Goal: Register for event/course

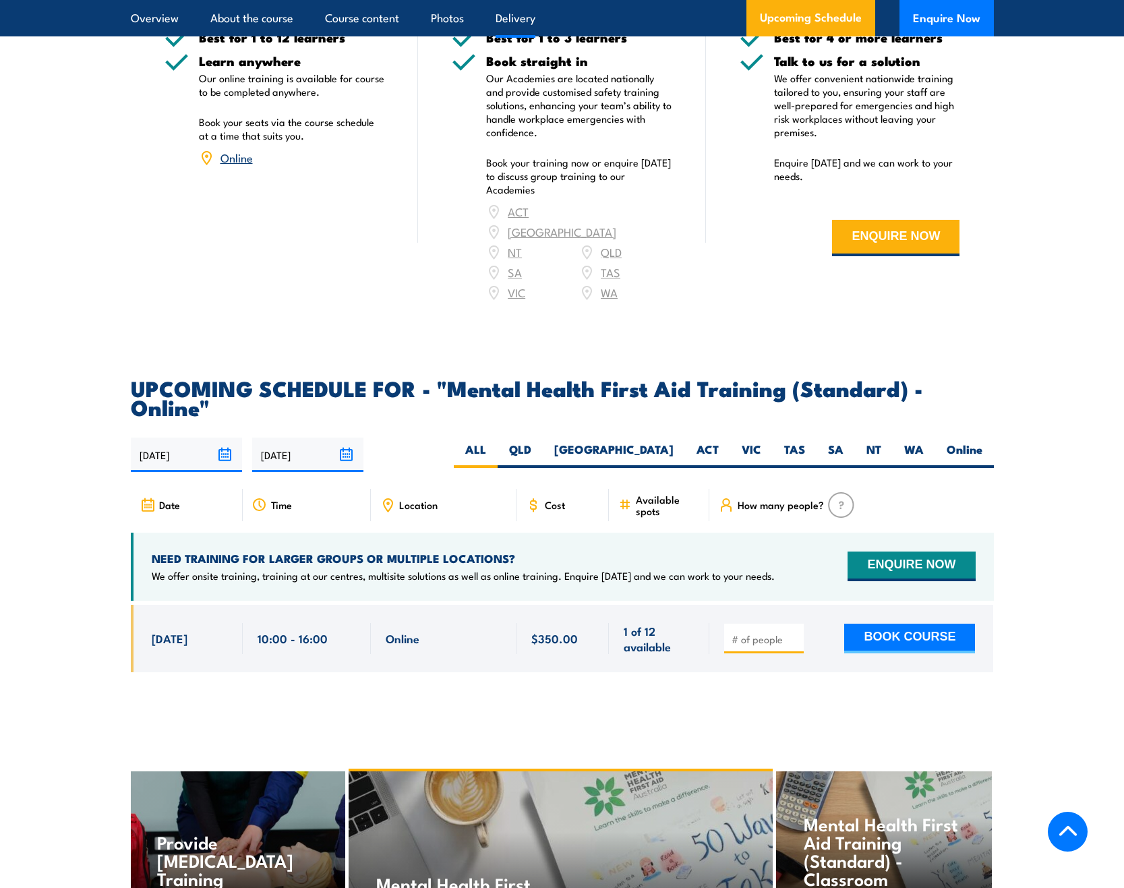
scroll to position [2427, 0]
click at [771, 632] on input "number" at bounding box center [765, 638] width 67 height 13
click at [823, 441] on label "SA" at bounding box center [836, 454] width 38 height 26
click at [843, 441] on input "SA" at bounding box center [847, 445] width 9 height 9
radio input "true"
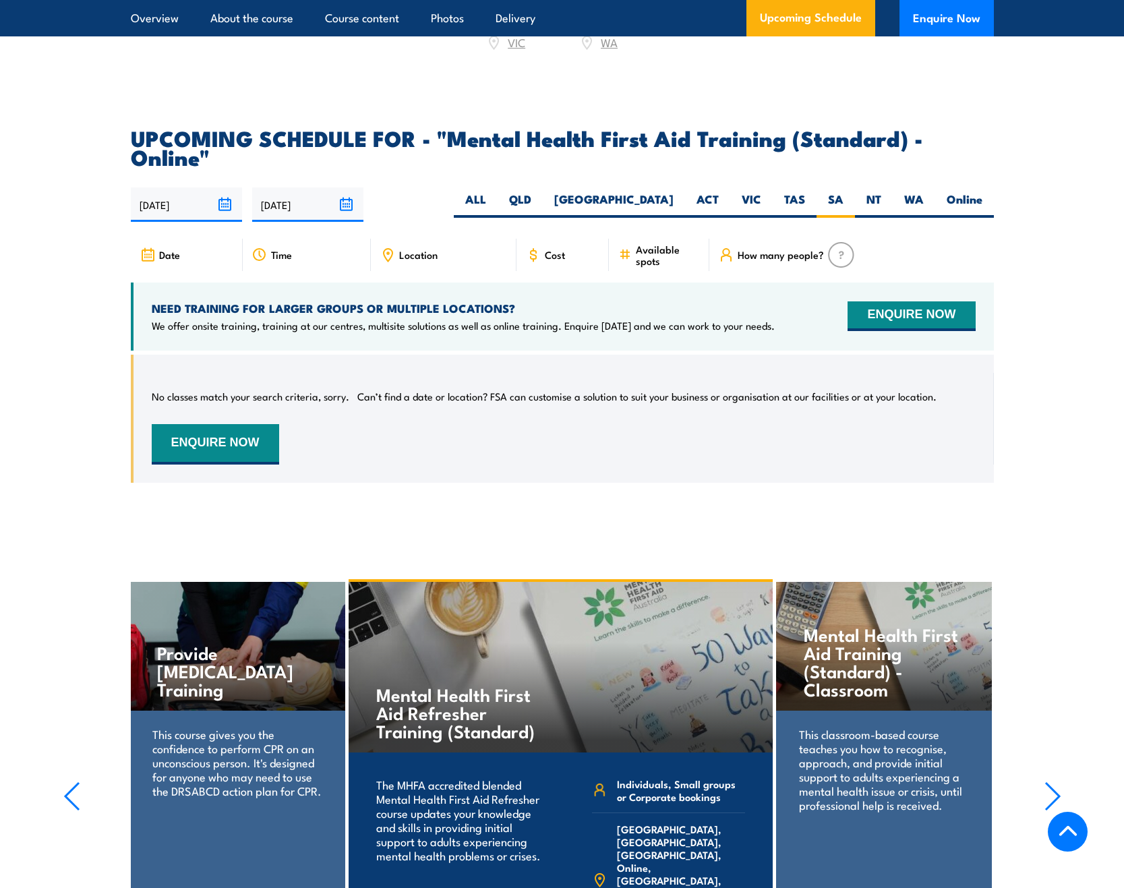
scroll to position [2566, 0]
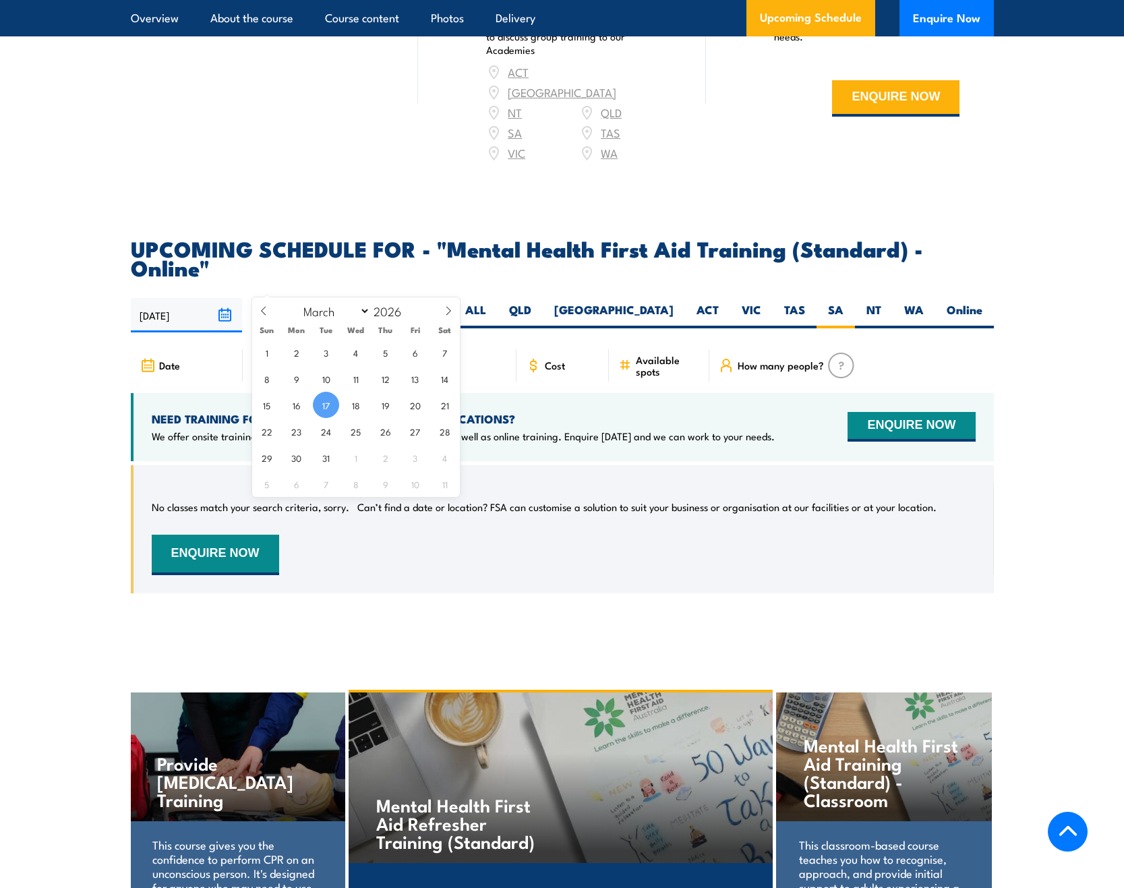
click at [338, 298] on input "[DATE]" at bounding box center [307, 315] width 111 height 34
click at [354, 313] on select "January February March April May June July August September October November De…" at bounding box center [333, 311] width 73 height 18
select select "9"
click at [297, 302] on select "January February March April May June July August September October November De…" at bounding box center [333, 311] width 73 height 18
click at [389, 357] on span "1" at bounding box center [385, 352] width 26 height 26
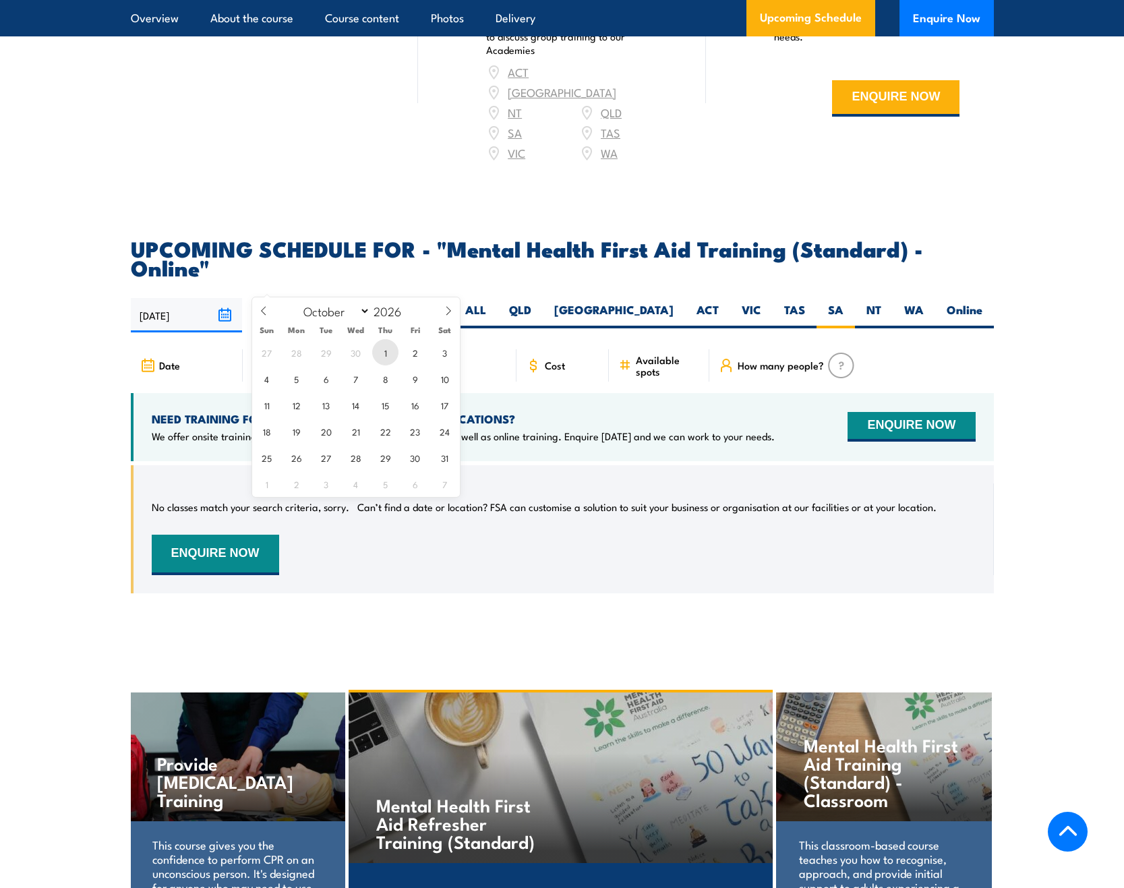
type input "[DATE]"
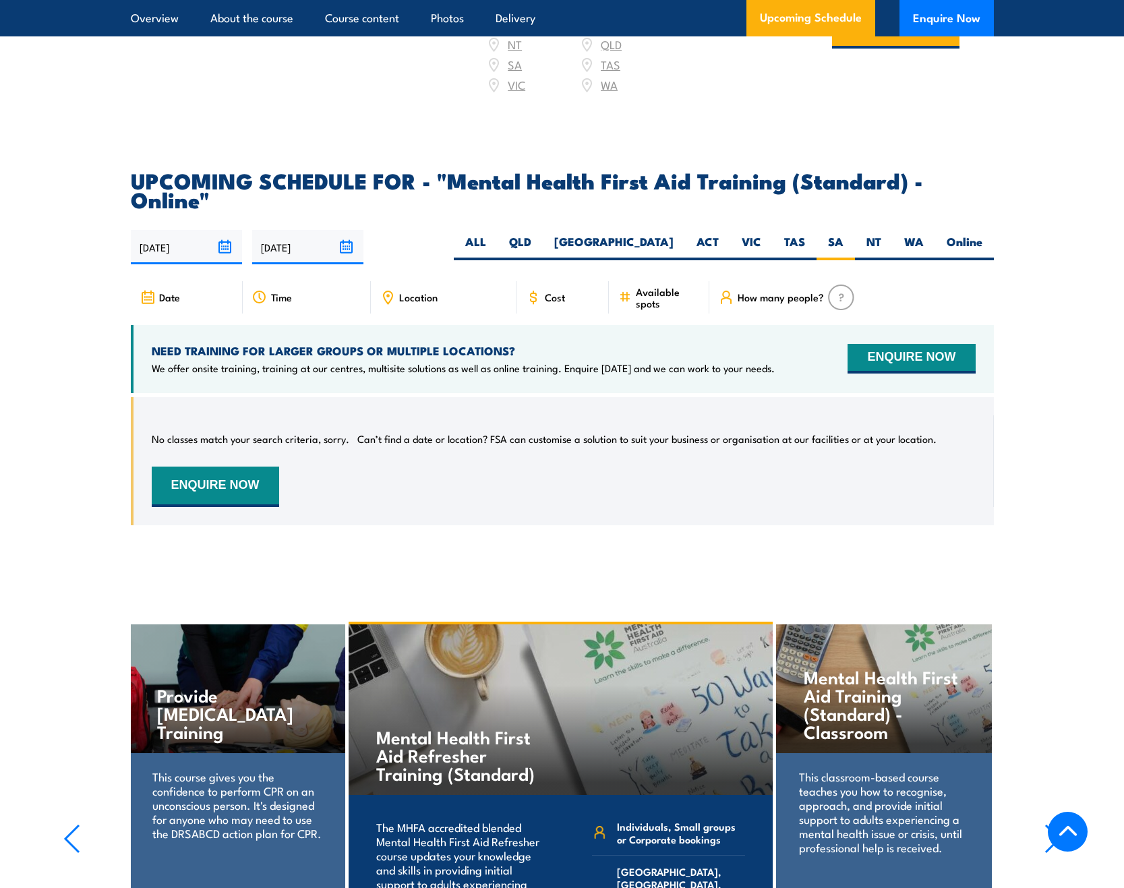
scroll to position [2634, 0]
click at [753, 282] on div "How many people?" at bounding box center [851, 298] width 284 height 32
click at [754, 292] on span "How many people?" at bounding box center [781, 297] width 86 height 11
click at [498, 235] on label "ALL" at bounding box center [476, 248] width 44 height 26
click at [495, 235] on input "ALL" at bounding box center [490, 239] width 9 height 9
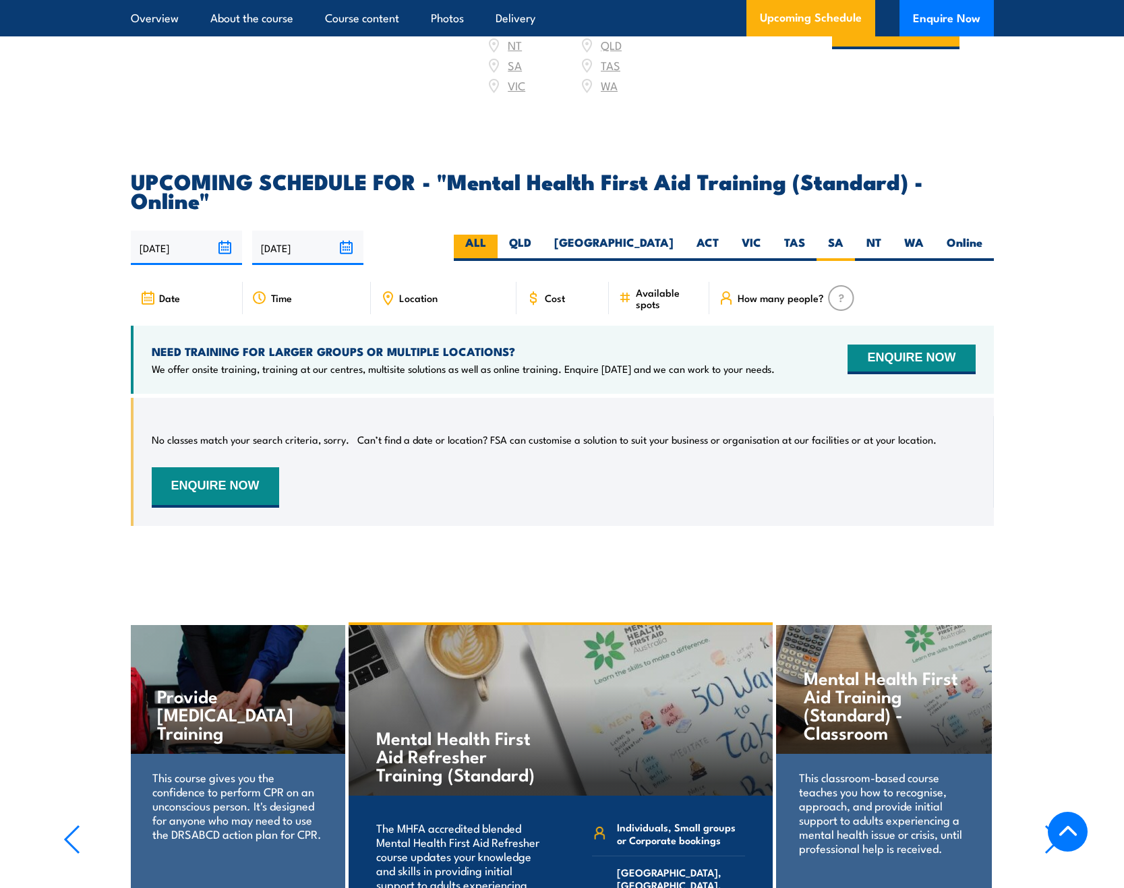
radio input "true"
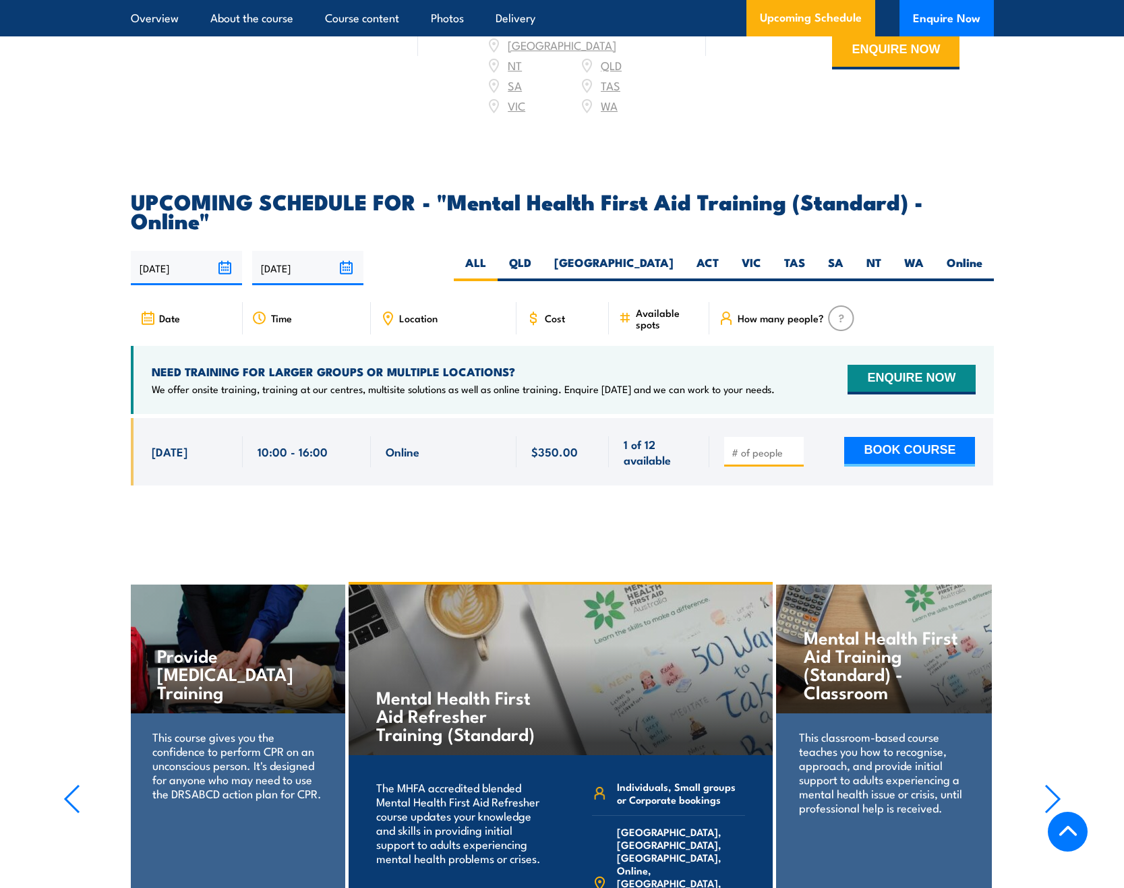
scroll to position [2769, 0]
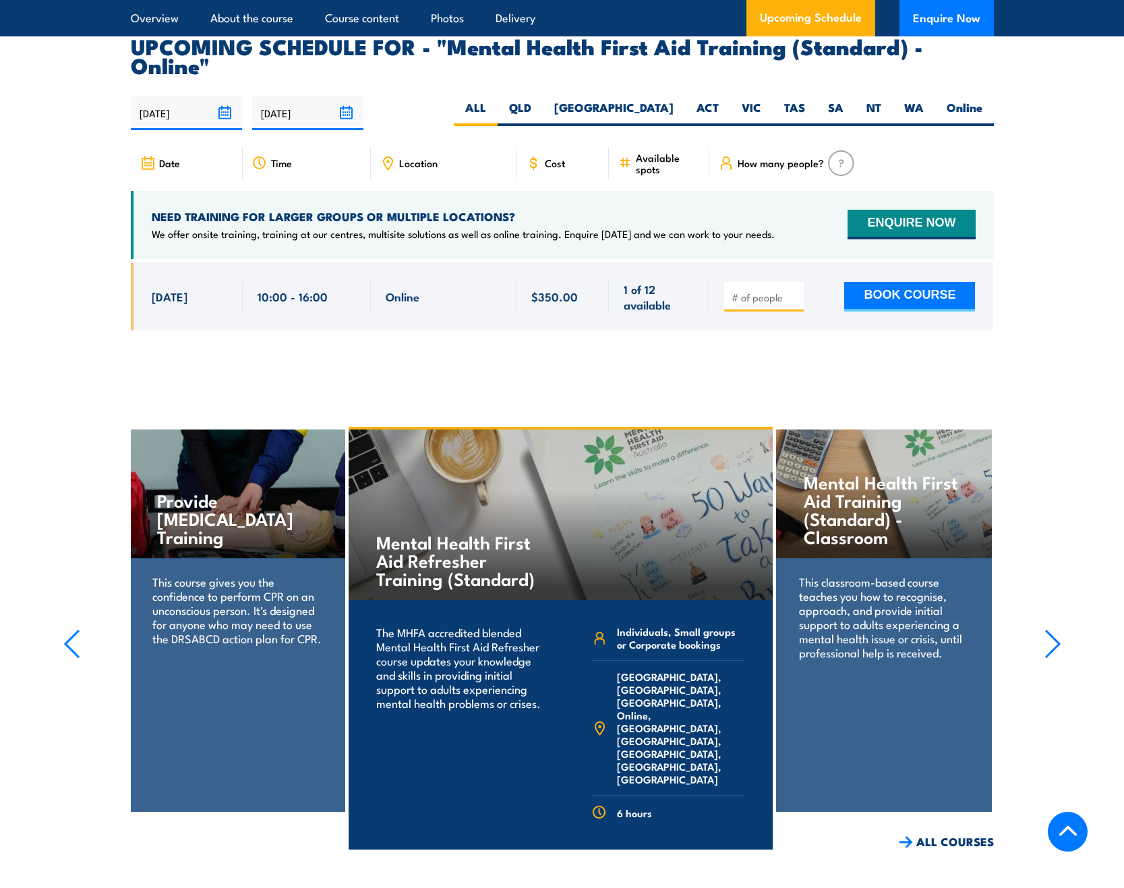
click at [774, 291] on input "number" at bounding box center [765, 297] width 67 height 13
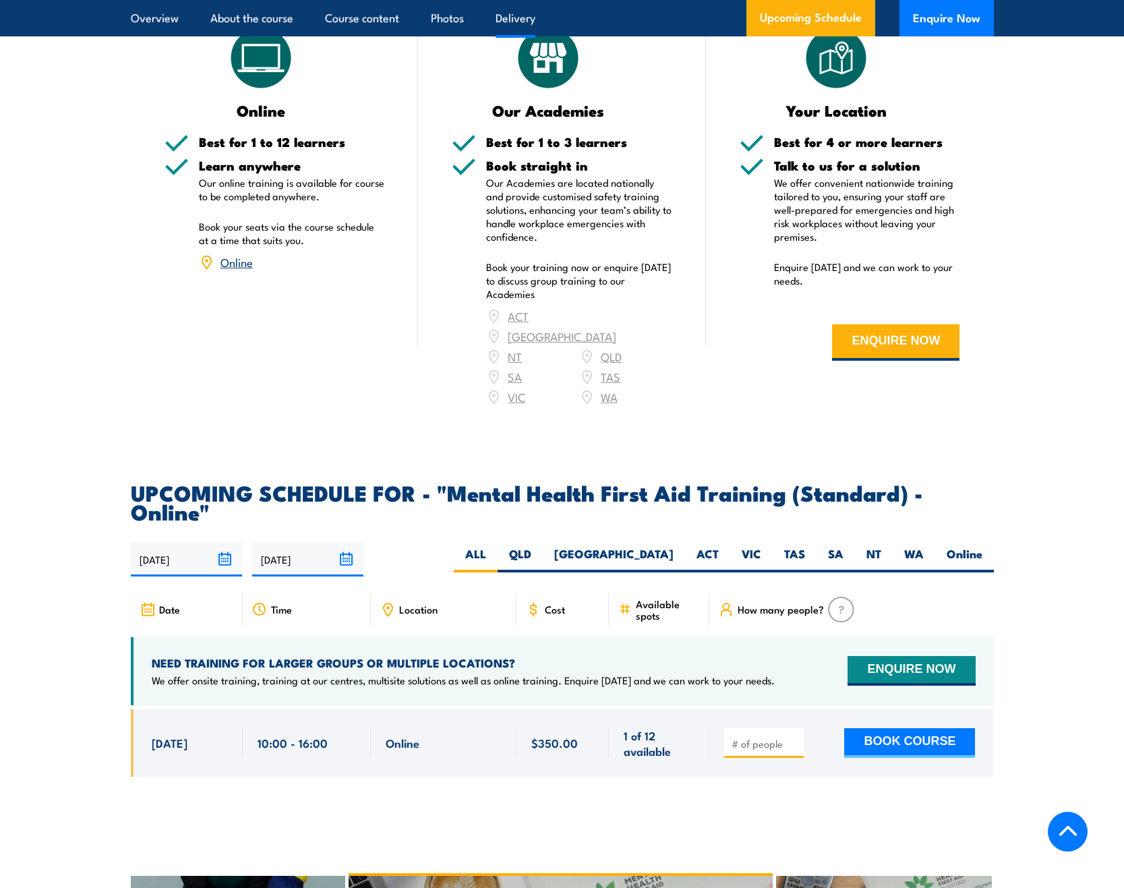
scroll to position [2321, 0]
click at [944, 547] on label "Online" at bounding box center [964, 560] width 59 height 26
click at [982, 547] on input "Online" at bounding box center [986, 551] width 9 height 9
radio input "true"
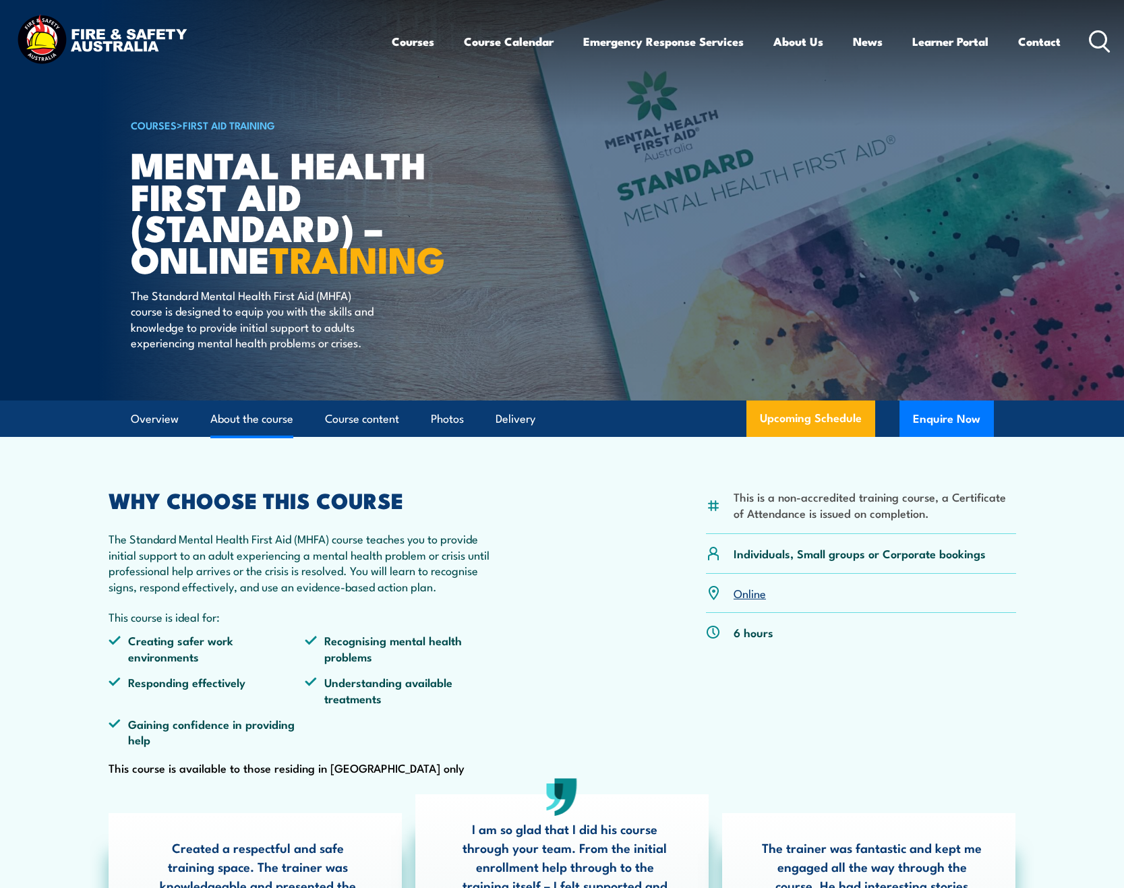
click at [233, 437] on link "About the course" at bounding box center [251, 419] width 83 height 36
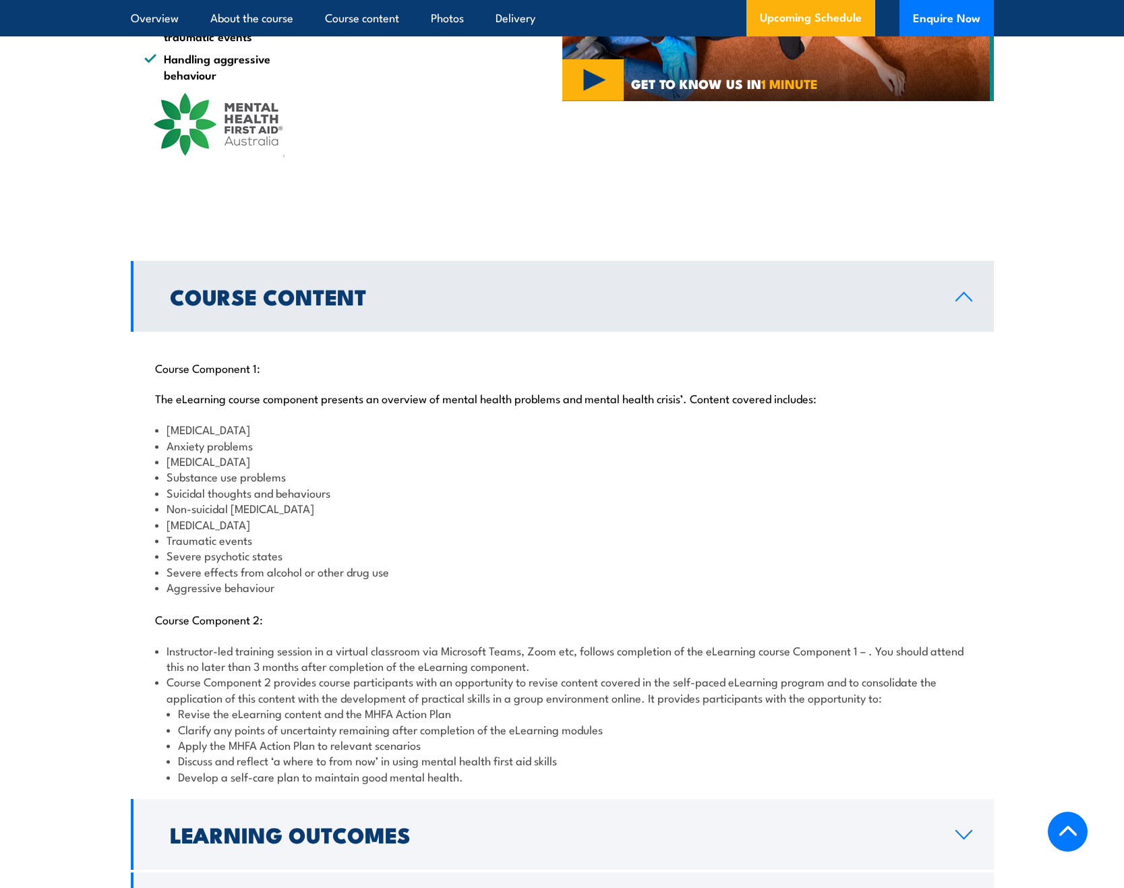
scroll to position [1305, 0]
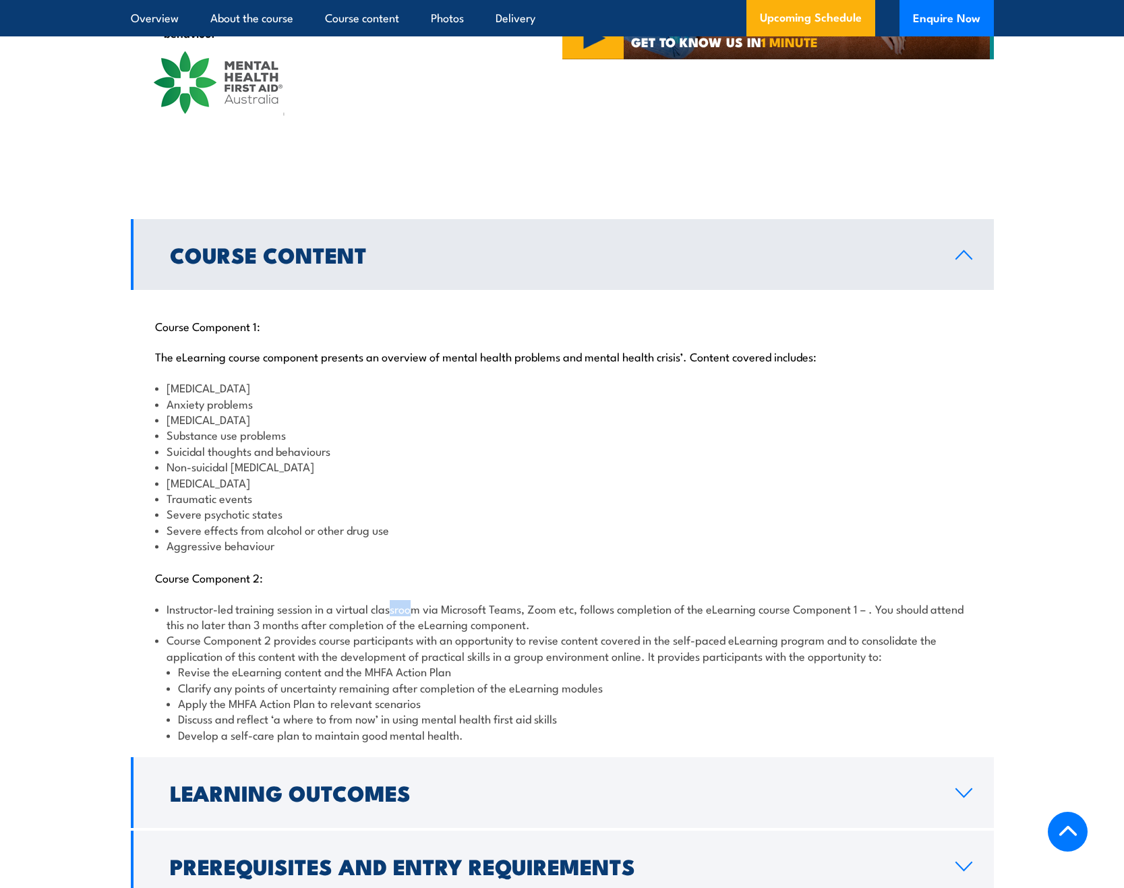
drag, startPoint x: 394, startPoint y: 587, endPoint x: 412, endPoint y: 583, distance: 18.6
click at [412, 583] on div "Course Component 1: The eLearning course component presents an overview of ment…" at bounding box center [562, 522] width 863 height 465
click at [280, 601] on li "Instructor-led training session in a virtual classroom via Microsoft Teams, Zoo…" at bounding box center [562, 617] width 815 height 32
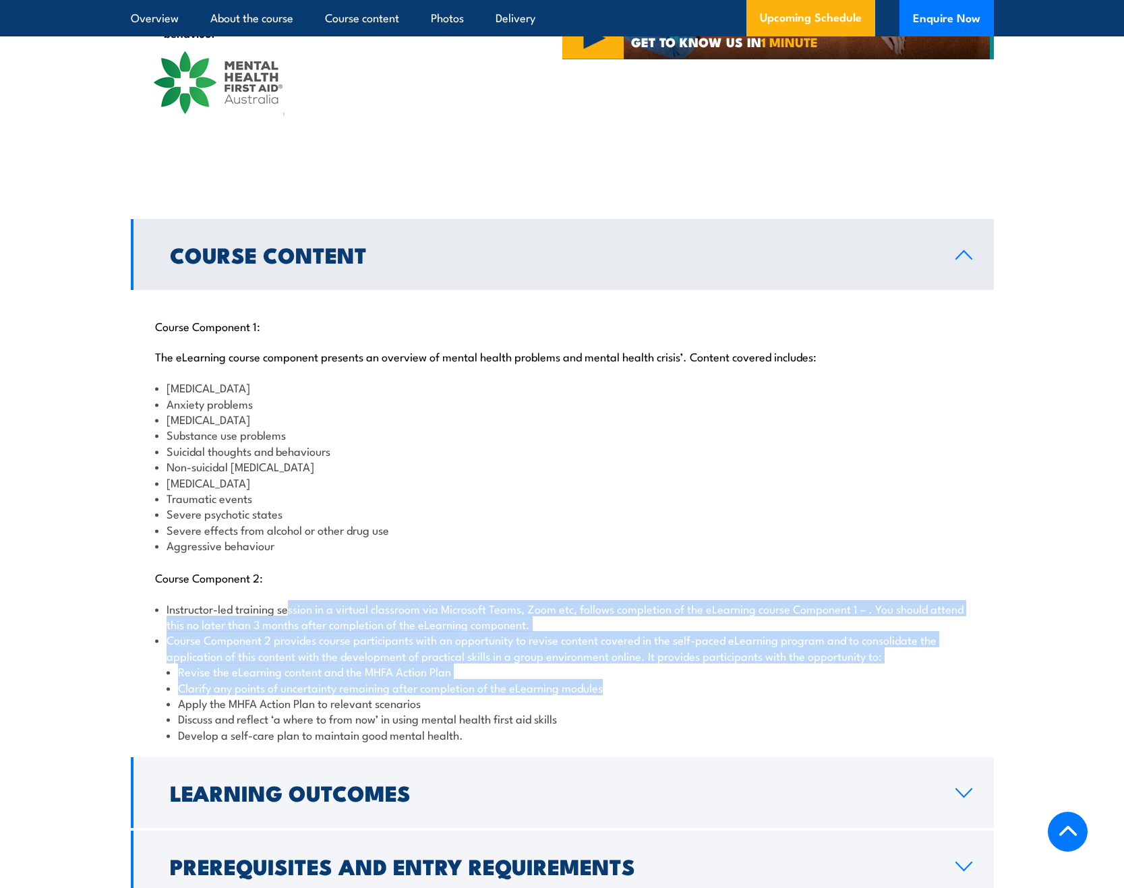
drag, startPoint x: 457, startPoint y: 601, endPoint x: 957, endPoint y: 677, distance: 505.3
click at [957, 677] on ul "Instructor-led training session in a virtual classroom via Microsoft Teams, Zoo…" at bounding box center [562, 672] width 815 height 142
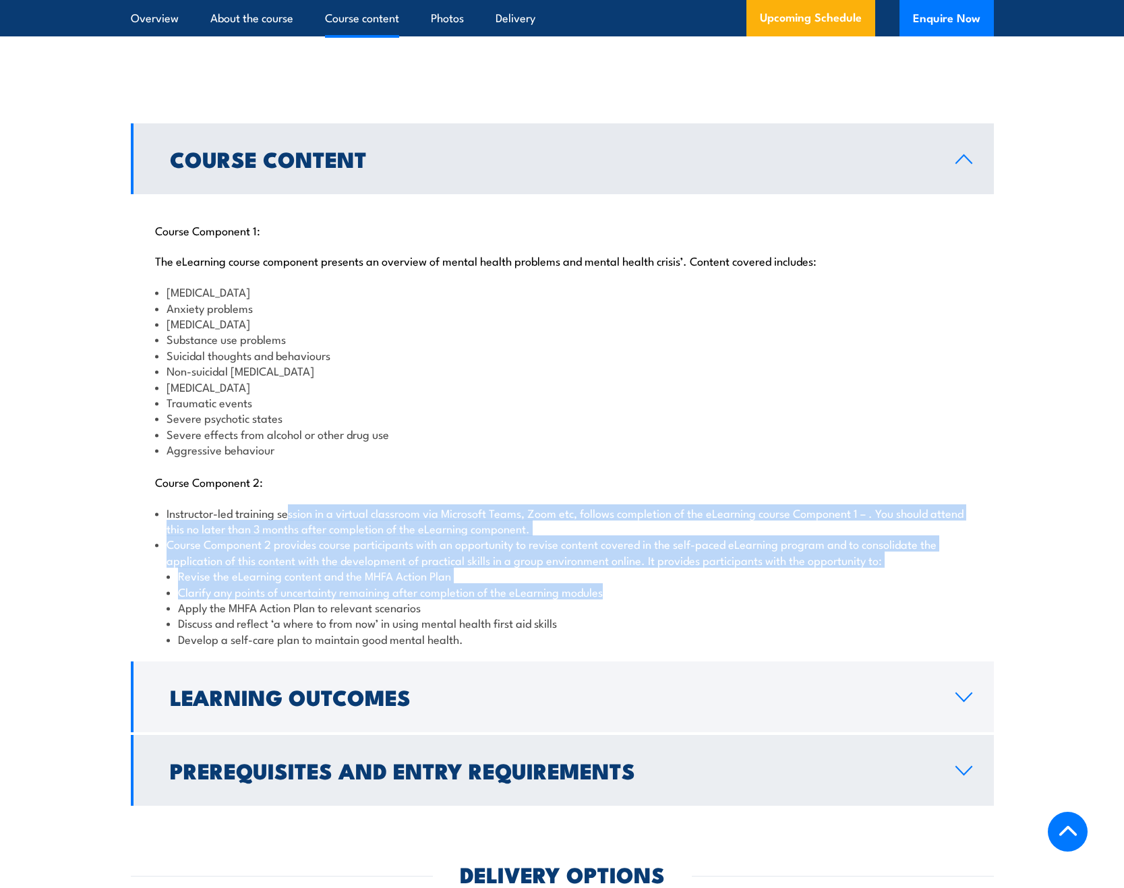
scroll to position [1574, 0]
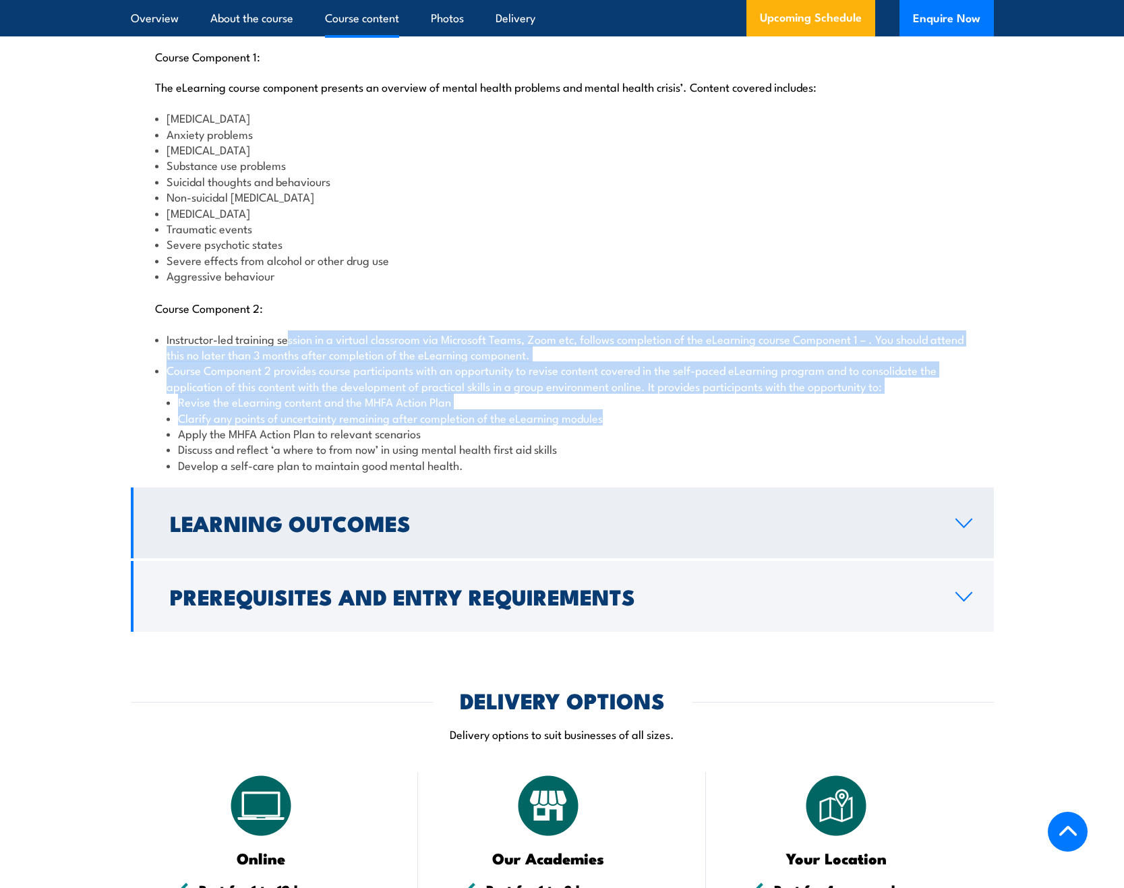
click at [341, 487] on link "Learning Outcomes" at bounding box center [562, 522] width 863 height 71
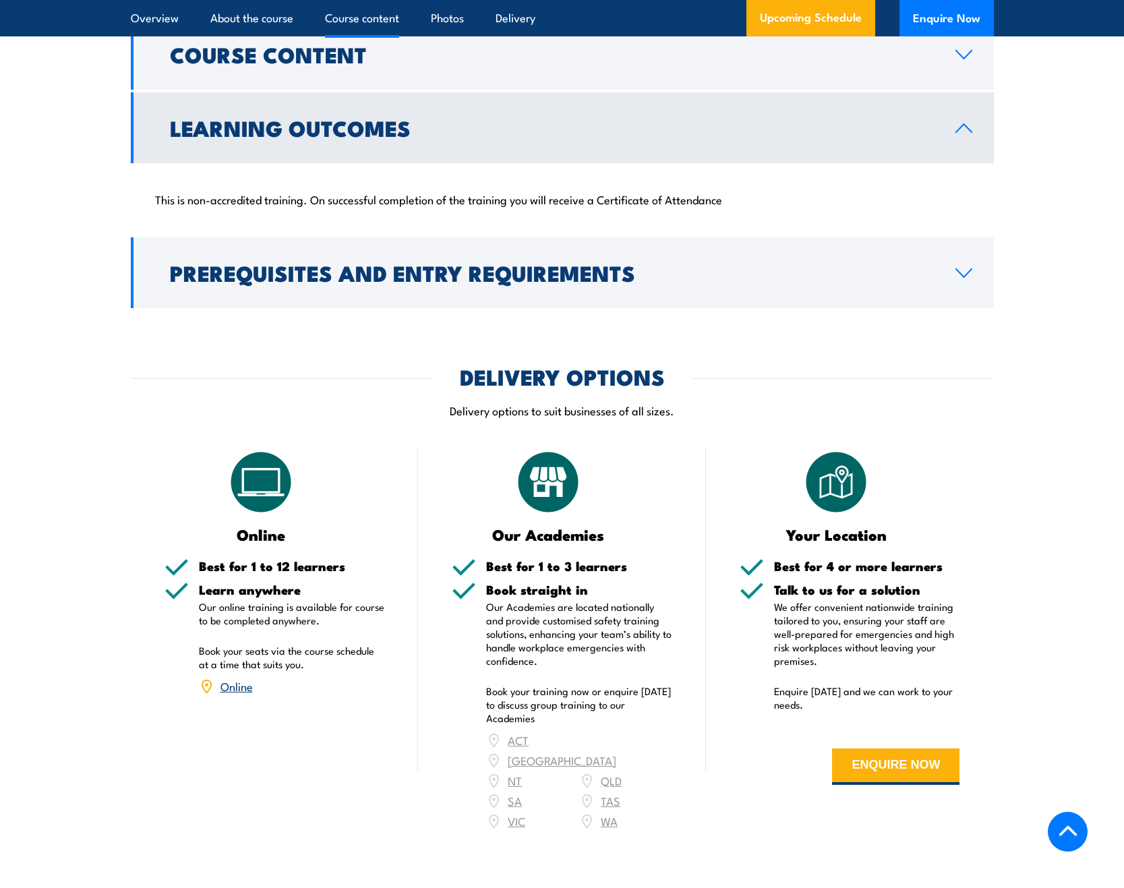
scroll to position [1440, 0]
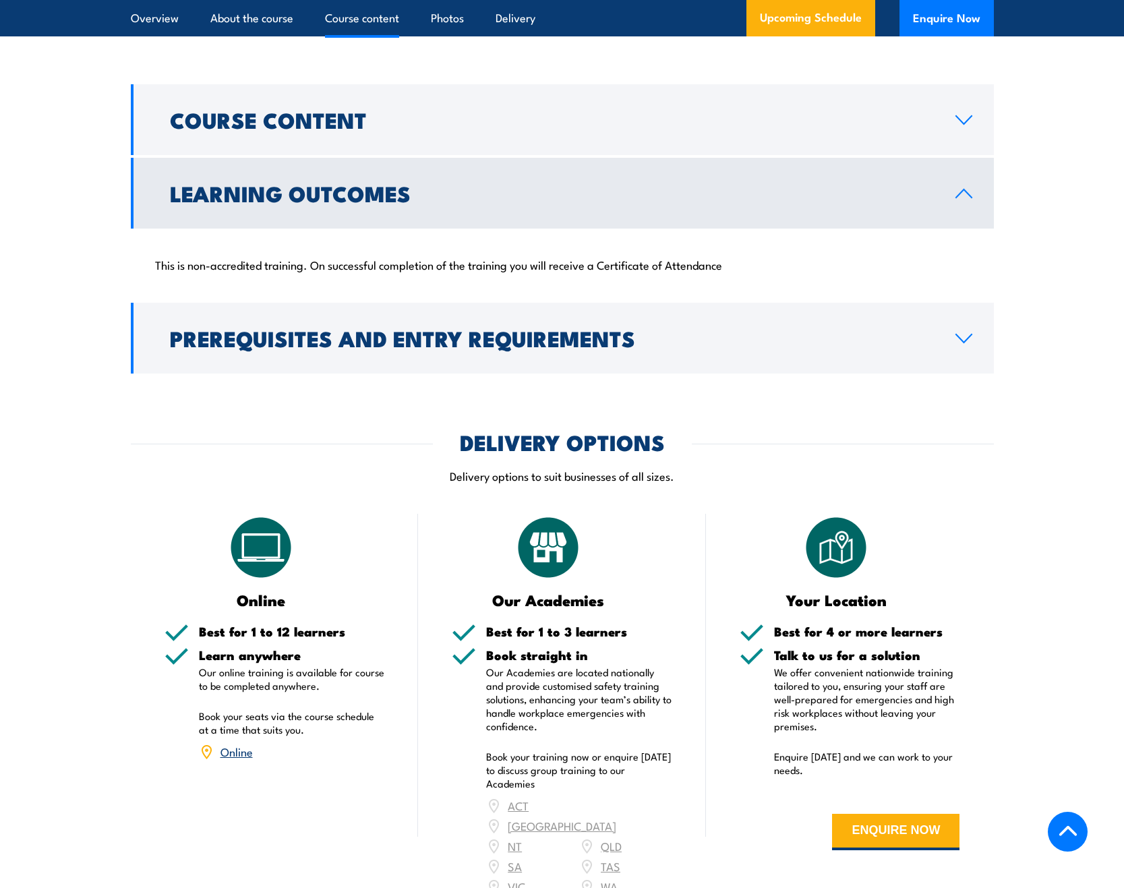
click at [361, 183] on h2 "Learning Outcomes" at bounding box center [552, 192] width 764 height 19
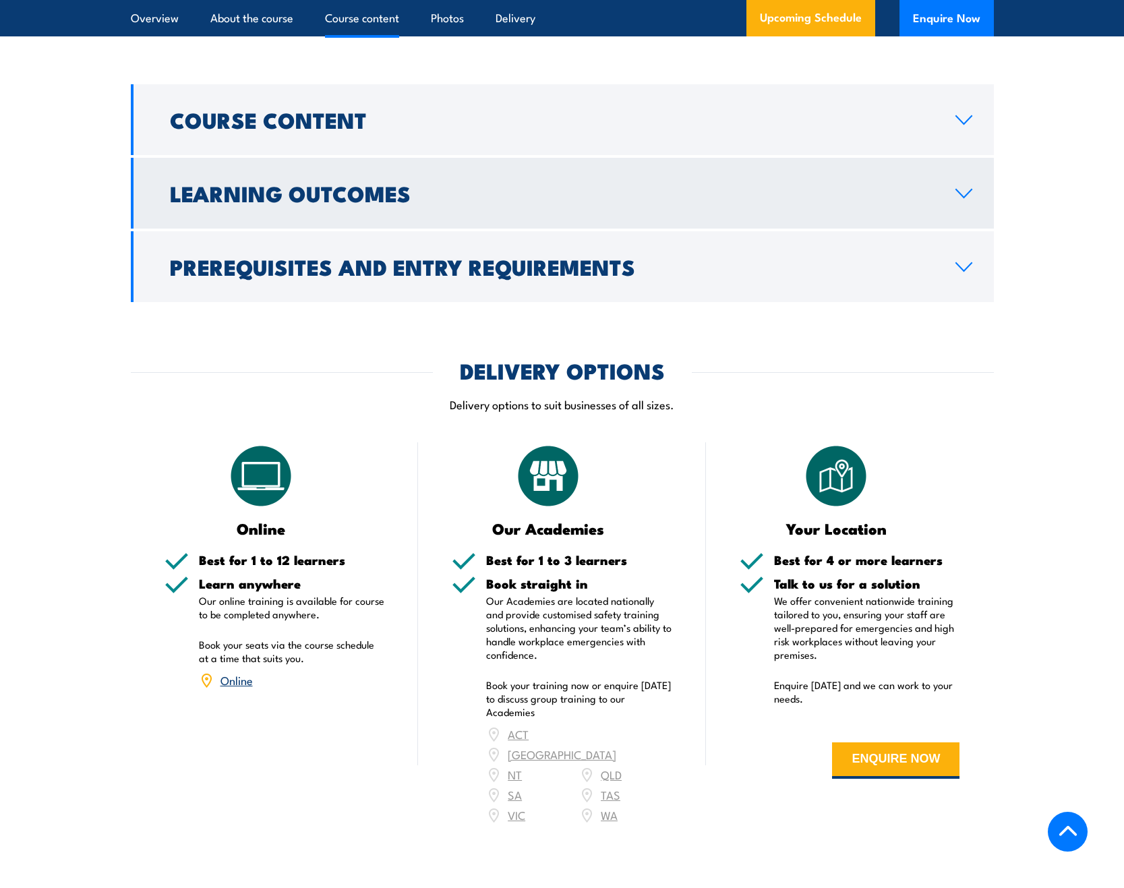
click at [360, 209] on link "Learning Outcomes" at bounding box center [562, 193] width 863 height 71
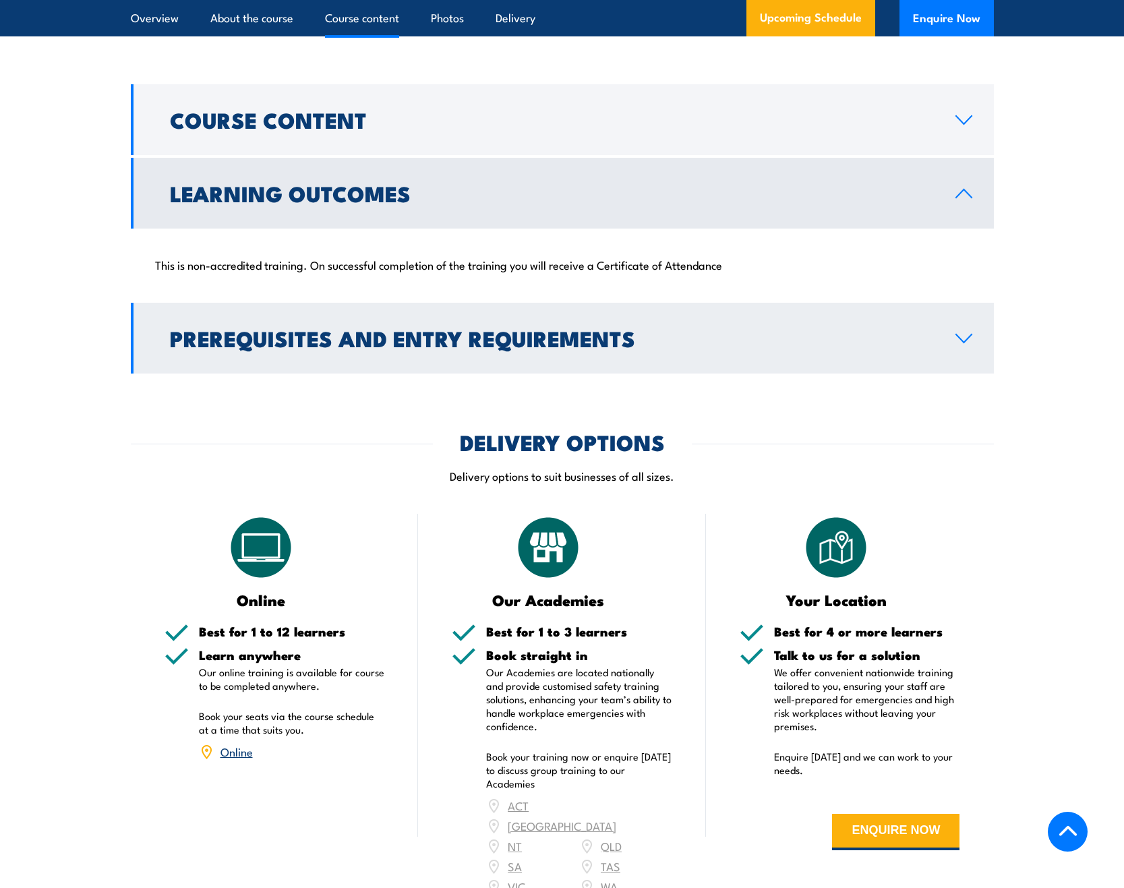
click at [374, 328] on h2 "Prerequisites and Entry Requirements" at bounding box center [552, 337] width 764 height 19
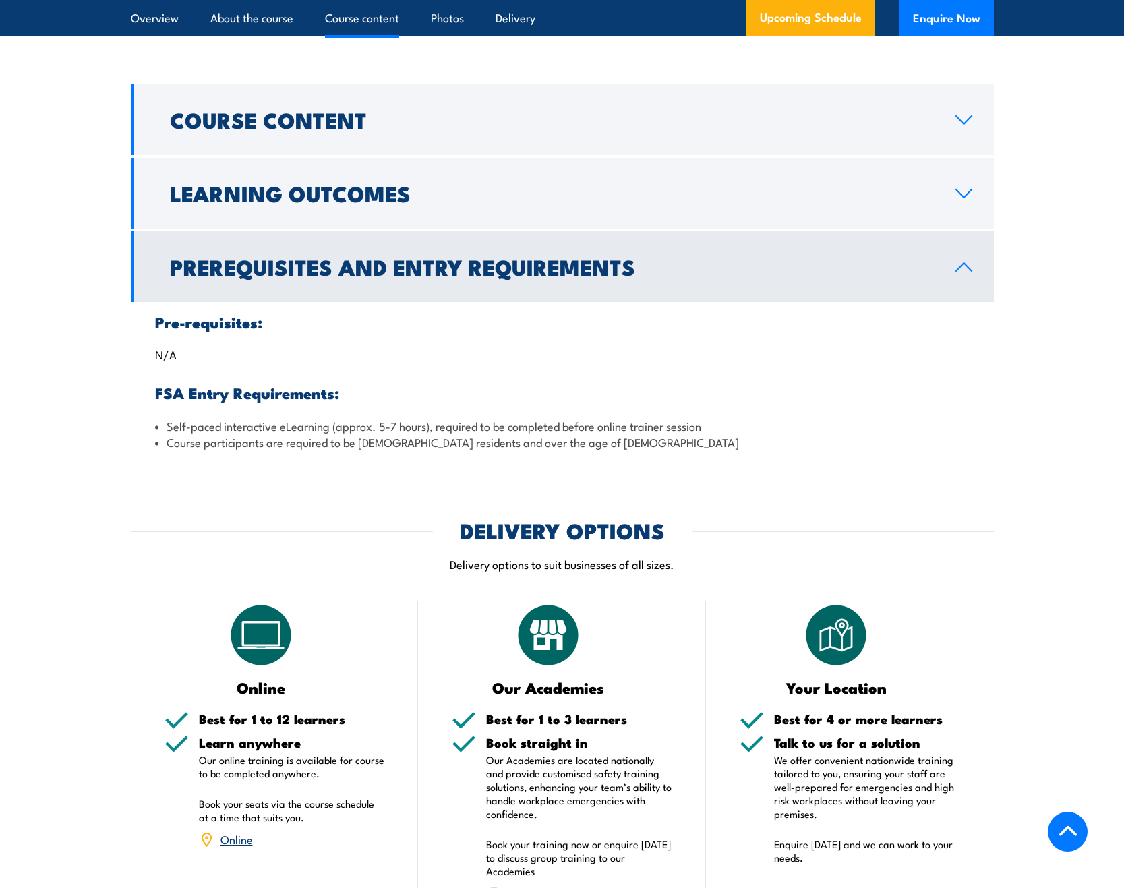
click at [376, 285] on link "Prerequisites and Entry Requirements" at bounding box center [562, 266] width 863 height 71
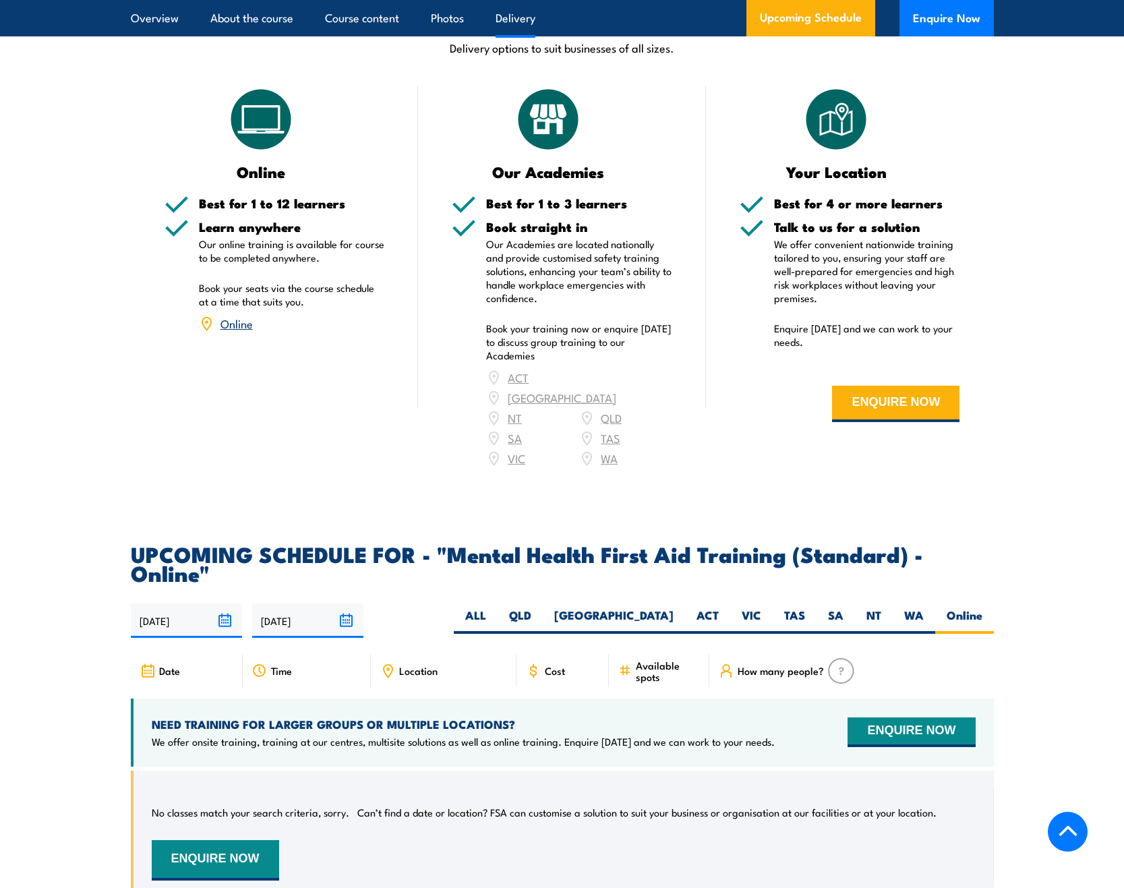
scroll to position [1844, 0]
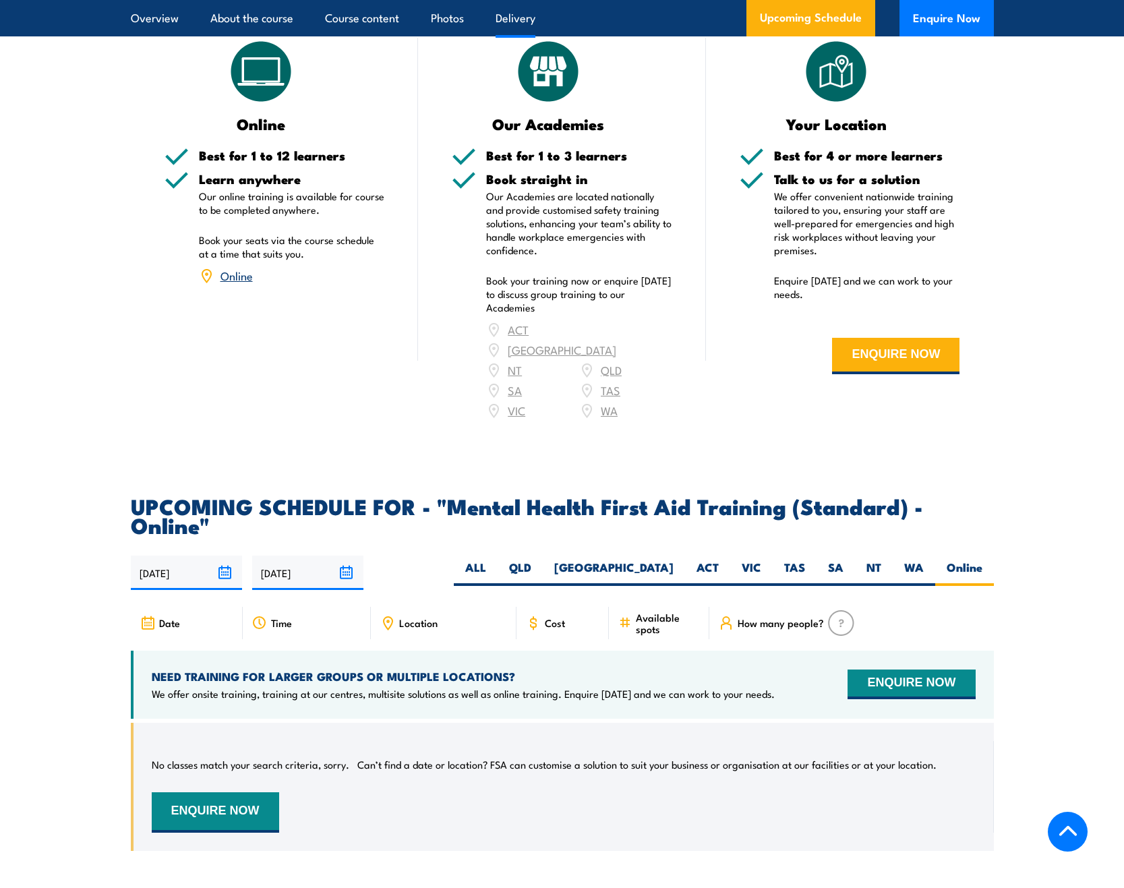
click at [232, 267] on link "Online" at bounding box center [236, 275] width 32 height 16
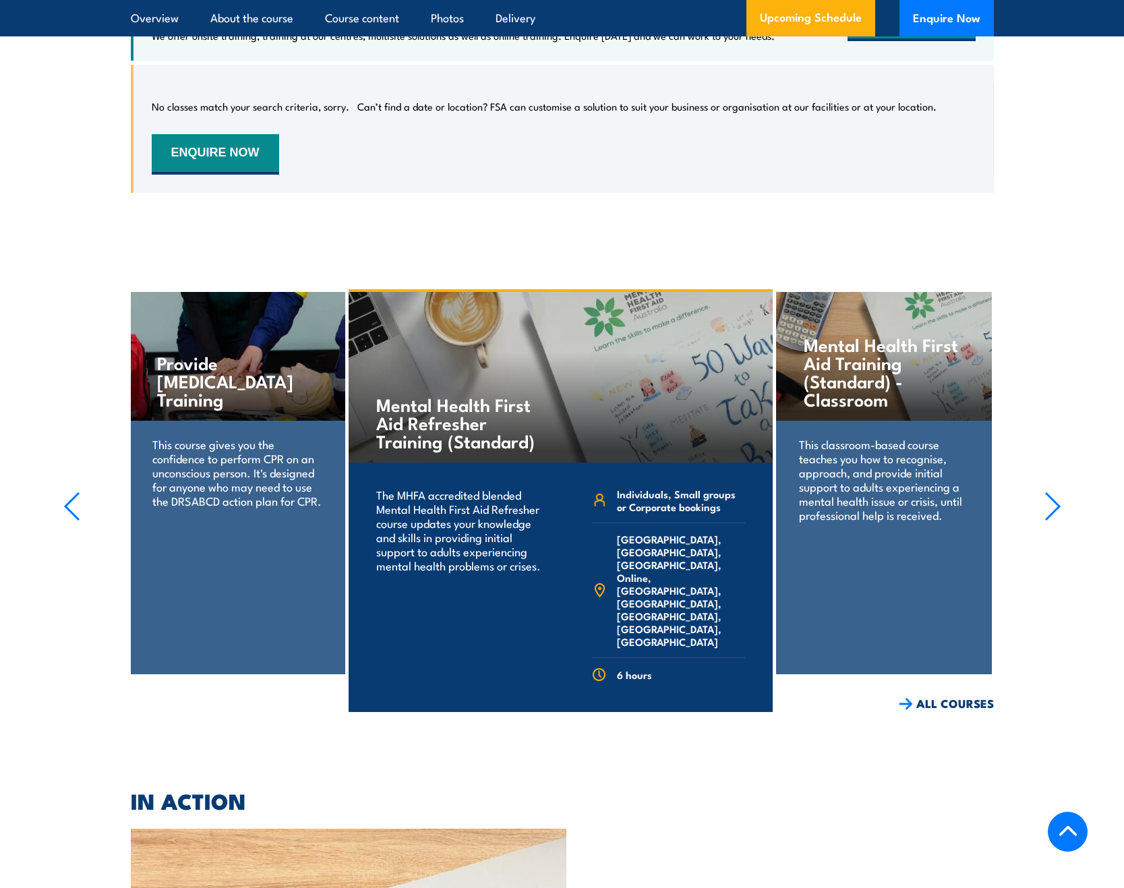
scroll to position [3106, 0]
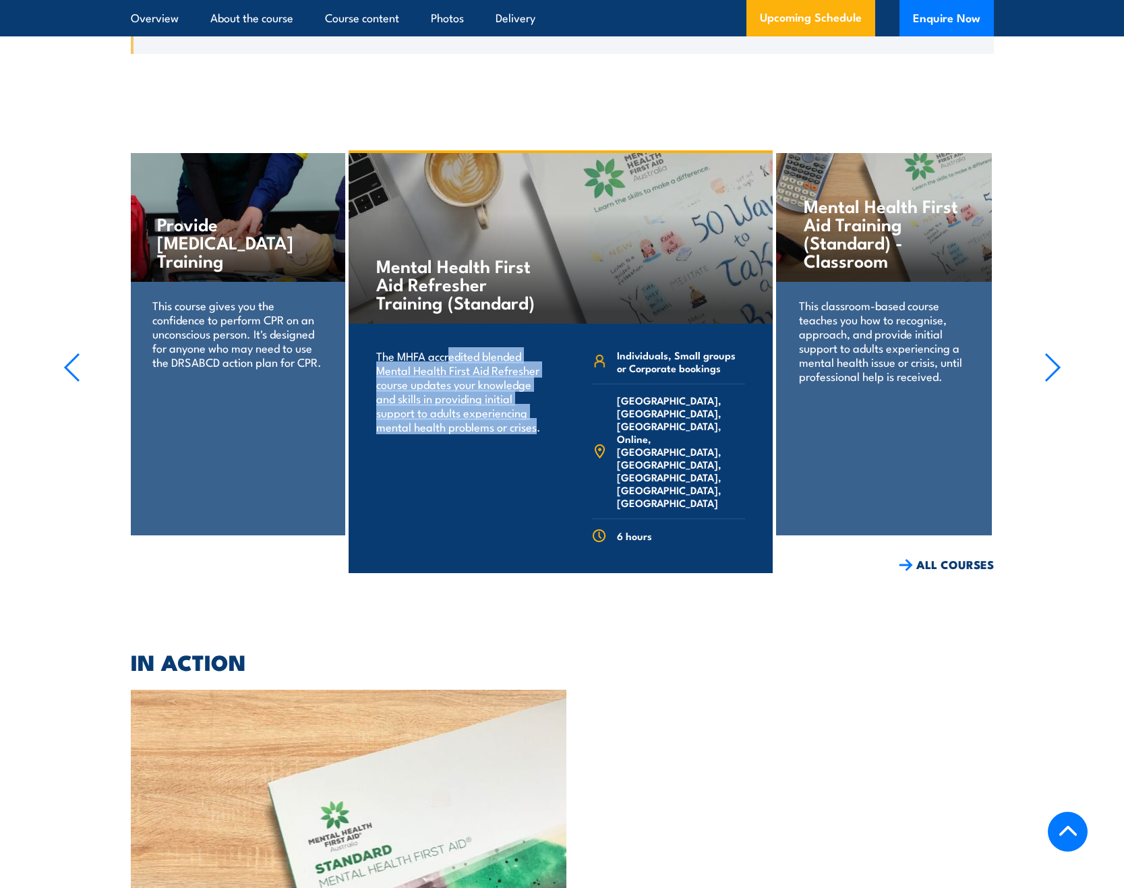
drag, startPoint x: 450, startPoint y: 321, endPoint x: 539, endPoint y: 394, distance: 115.4
click at [539, 394] on p "The MHFA accredited blended Mental Health First Aid Refresher course updates yo…" at bounding box center [459, 391] width 167 height 85
drag, startPoint x: 539, startPoint y: 394, endPoint x: 521, endPoint y: 456, distance: 64.6
click at [521, 456] on div "The MHFA accredited blended Mental Health First Aid Refresher course updates yo…" at bounding box center [460, 451] width 176 height 222
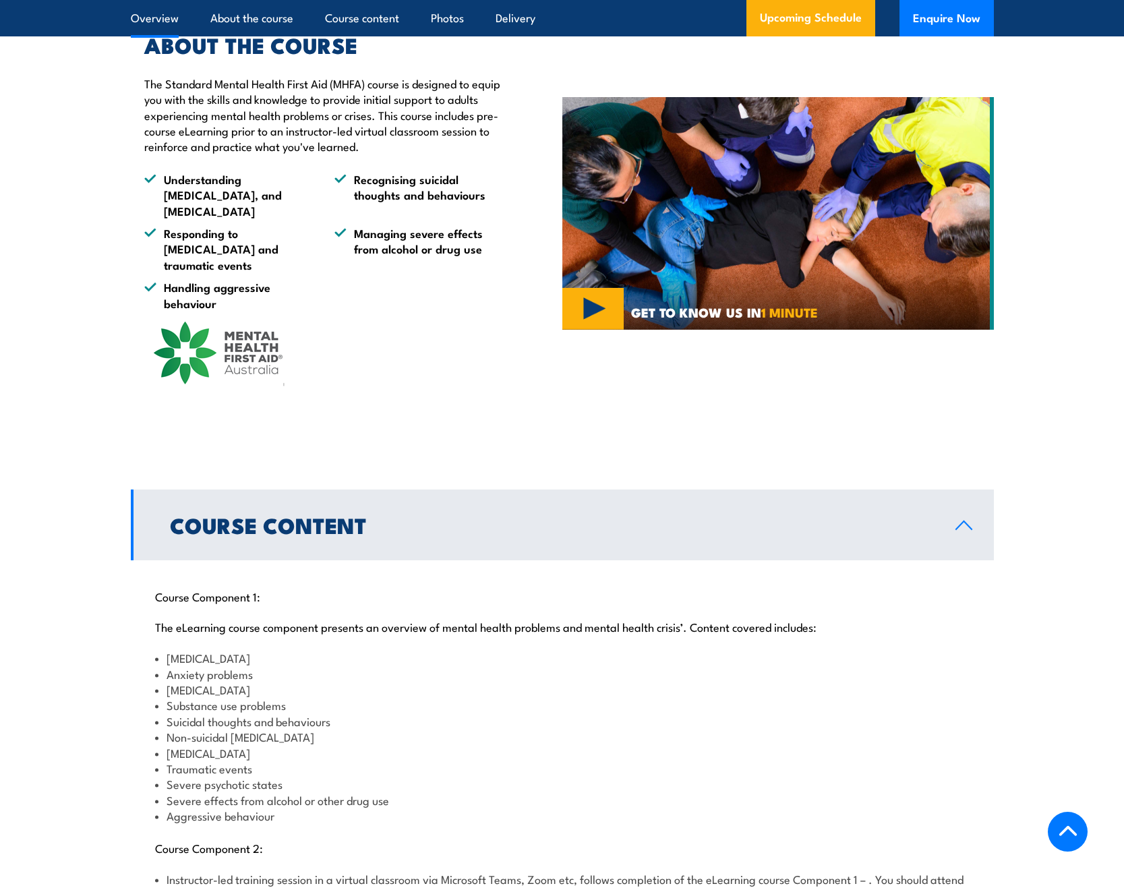
scroll to position [0, 0]
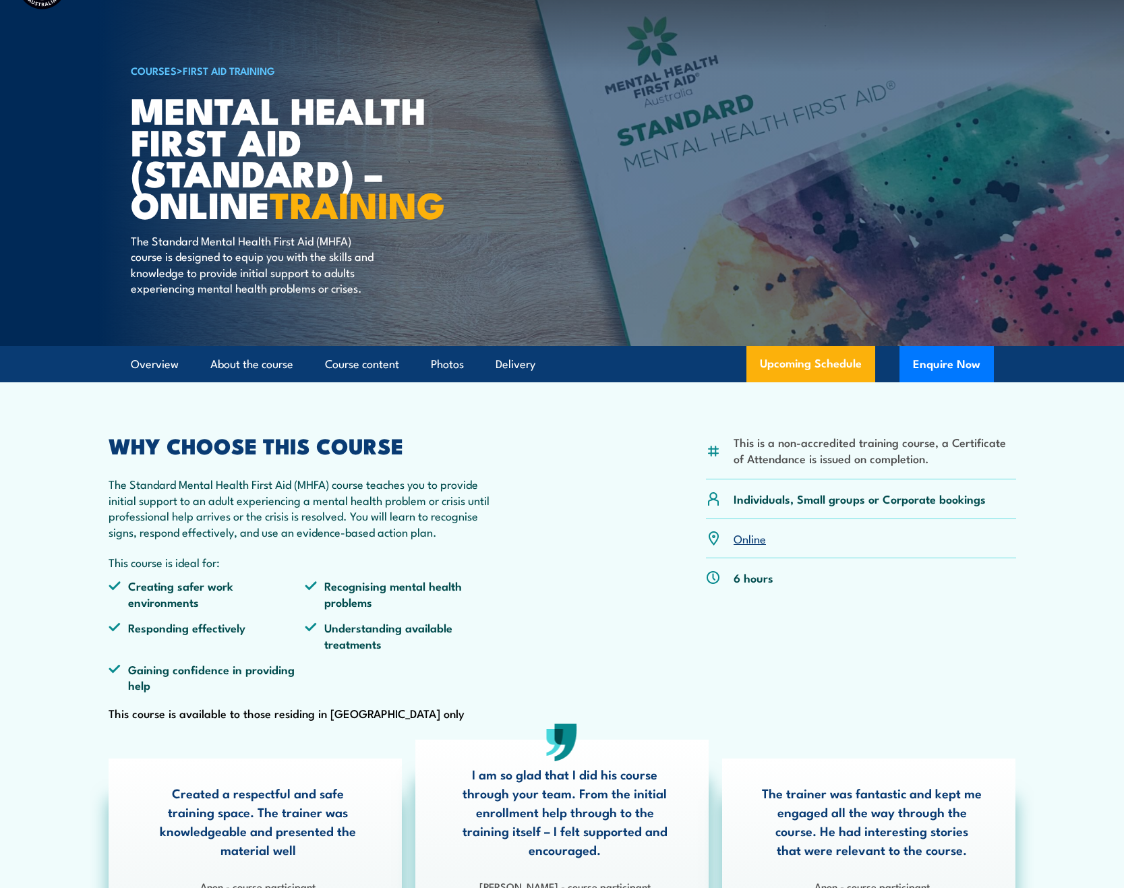
scroll to position [52, 0]
